Goal: Navigation & Orientation: Find specific page/section

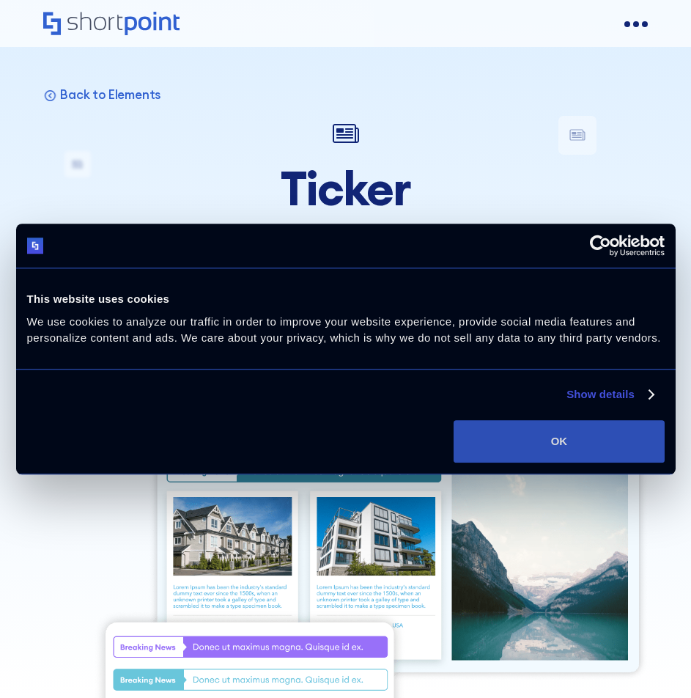
click at [558, 445] on button "OK" at bounding box center [559, 441] width 210 height 43
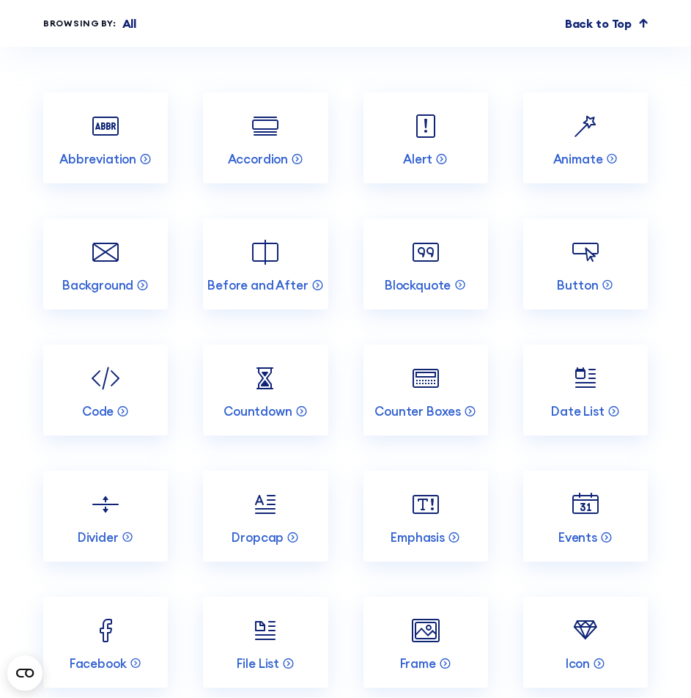
scroll to position [4101, 0]
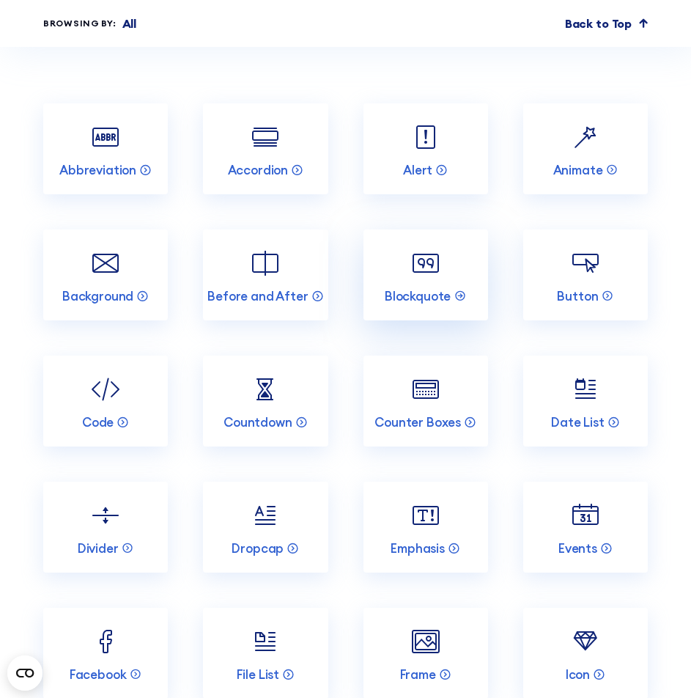
click at [417, 246] on img at bounding box center [425, 263] width 35 height 35
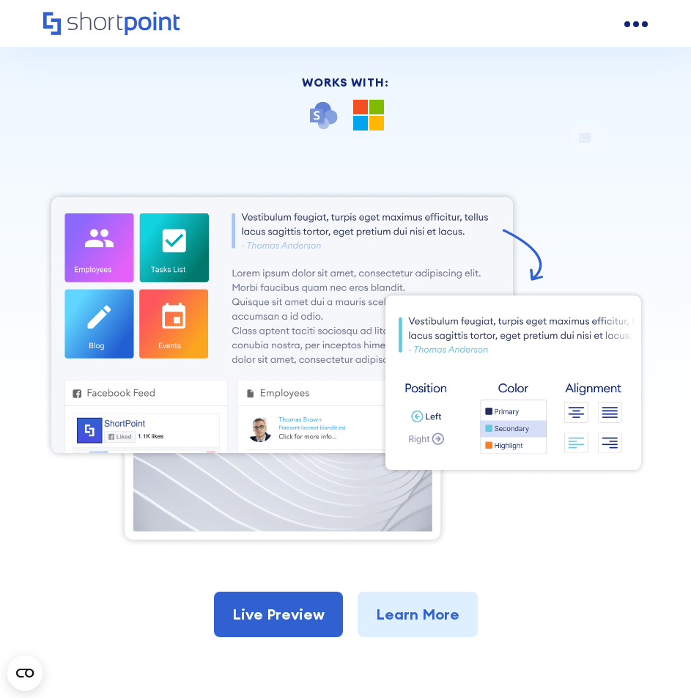
scroll to position [268, 0]
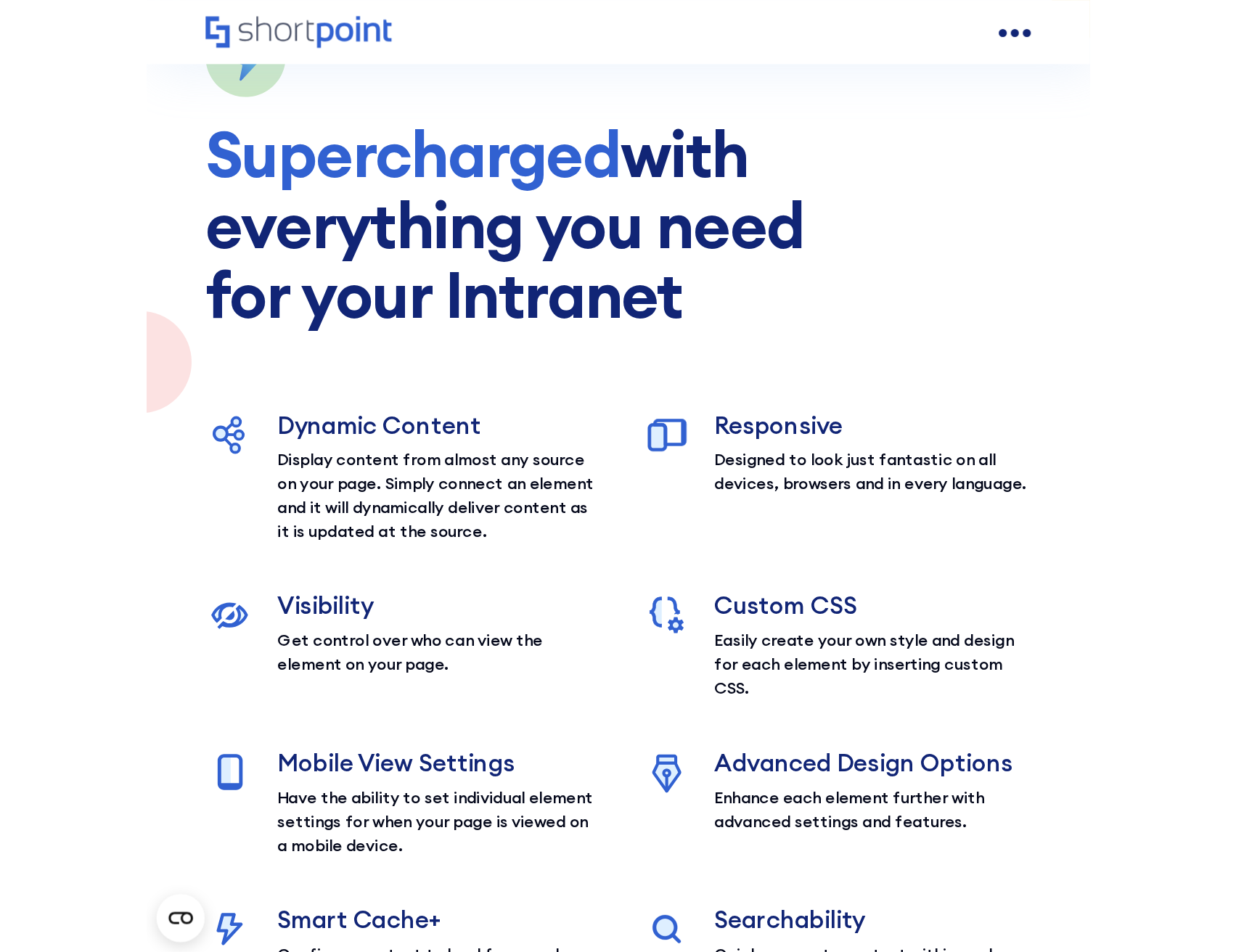
scroll to position [1719, 0]
